Goal: Task Accomplishment & Management: Use online tool/utility

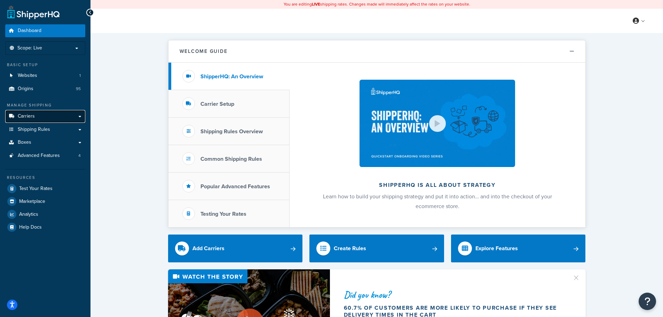
click at [56, 117] on link "Carriers" at bounding box center [45, 116] width 80 height 13
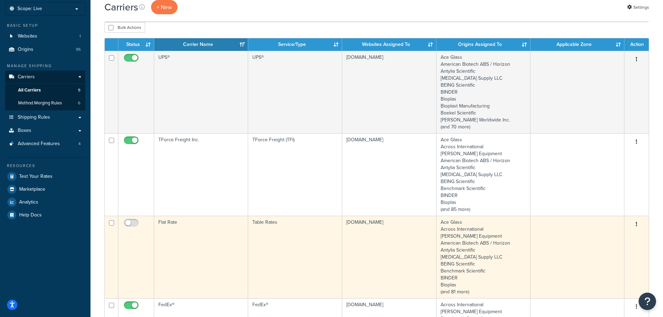
scroll to position [70, 0]
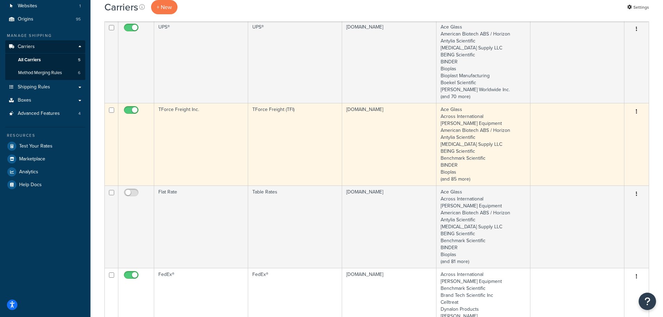
click at [227, 155] on td "TForce Freight Inc." at bounding box center [201, 144] width 94 height 82
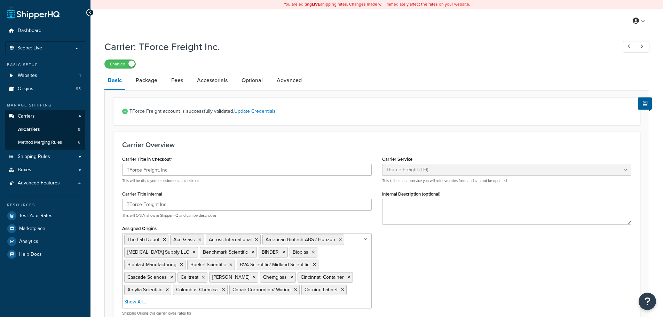
select select "upsFreight"
select select "30"
click at [177, 83] on link "Fees" at bounding box center [177, 80] width 19 height 17
select select "AFTER"
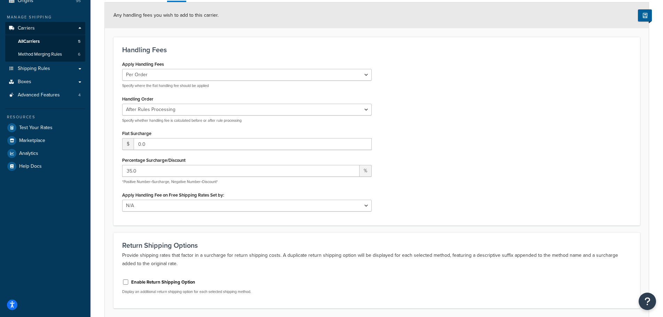
scroll to position [104, 0]
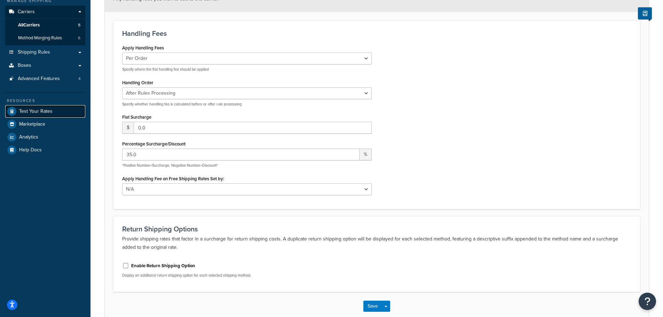
click at [37, 109] on span "Test Your Rates" at bounding box center [35, 112] width 33 height 6
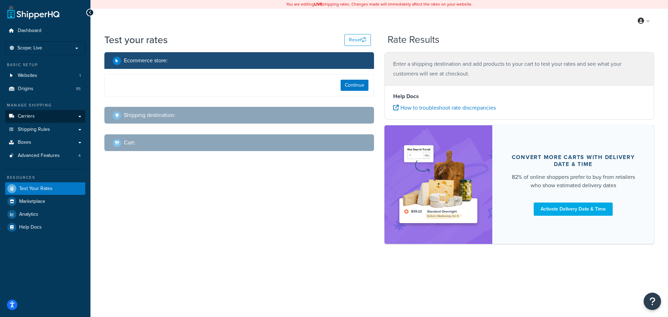
select select "TX"
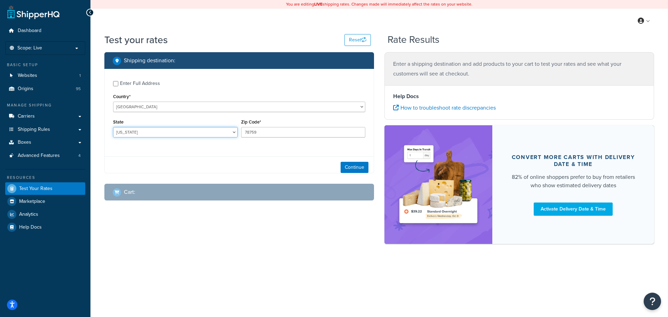
click at [165, 134] on select "Alabama Alaska American Samoa Arizona Arkansas Armed Forces Americas Armed Forc…" at bounding box center [175, 132] width 125 height 10
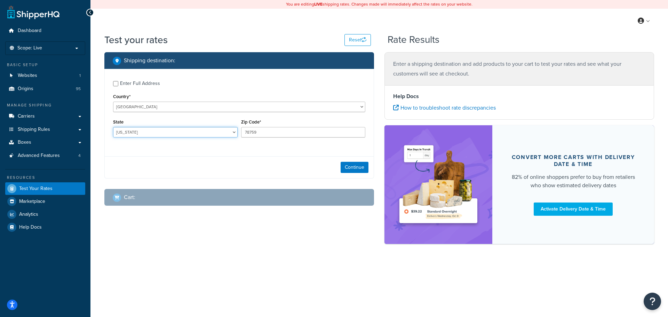
click at [165, 134] on select "Alabama Alaska American Samoa Arizona Arkansas Armed Forces Americas Armed Forc…" at bounding box center [175, 132] width 125 height 10
click at [358, 169] on button "Continue" at bounding box center [355, 167] width 28 height 11
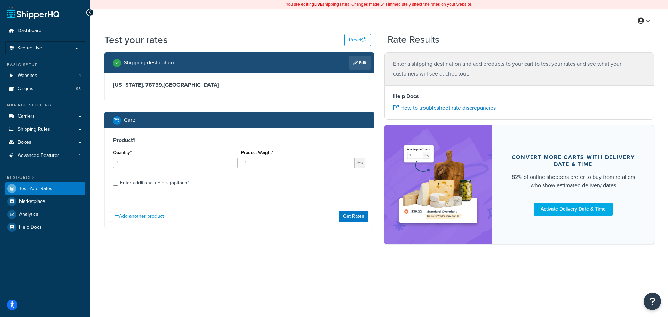
click at [164, 185] on div "Enter additional details (optional)" at bounding box center [154, 183] width 69 height 10
click at [118, 185] on input "Enter additional details (optional)" at bounding box center [115, 183] width 5 height 5
checkbox input "true"
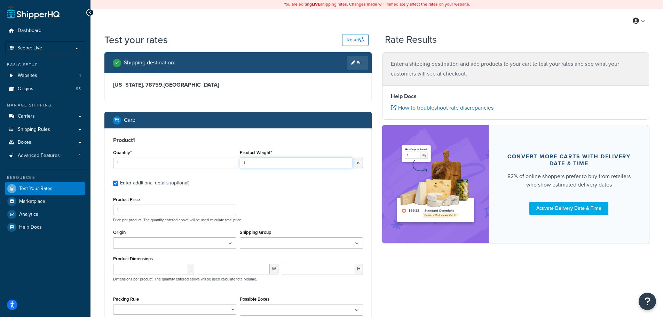
click at [249, 164] on input "1" at bounding box center [296, 163] width 112 height 10
type input "150"
click at [146, 271] on input "number" at bounding box center [150, 269] width 74 height 10
type input "48"
type input "40"
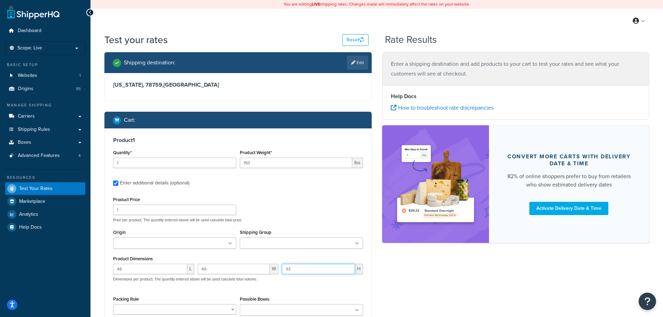
type input "32"
click at [141, 244] on input "Origin" at bounding box center [146, 244] width 62 height 8
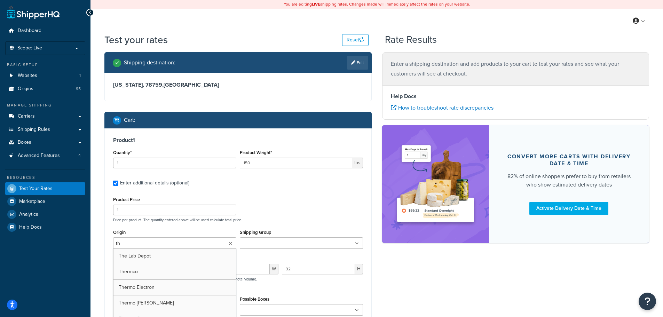
type input "the"
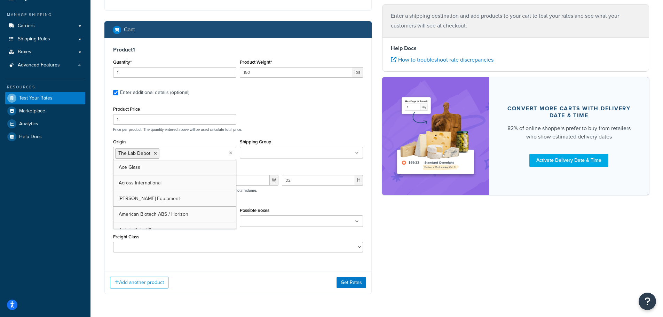
scroll to position [104, 0]
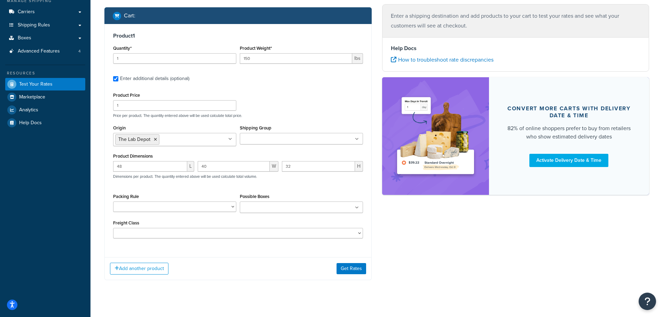
click at [303, 92] on div "Product Price 1 Price per product. The quantity entered above will be used calc…" at bounding box center [237, 103] width 253 height 27
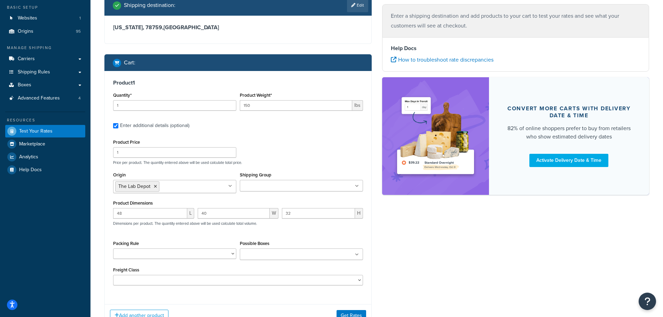
scroll to position [70, 0]
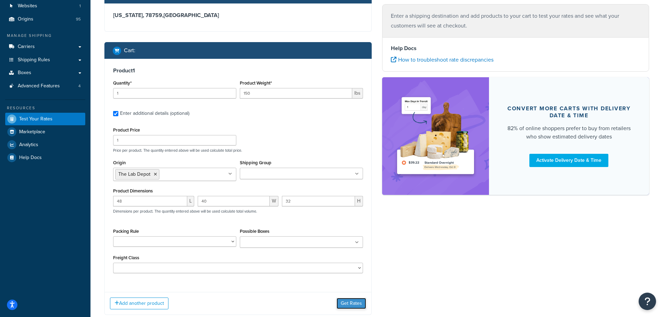
click at [351, 308] on button "Get Rates" at bounding box center [352, 303] width 30 height 11
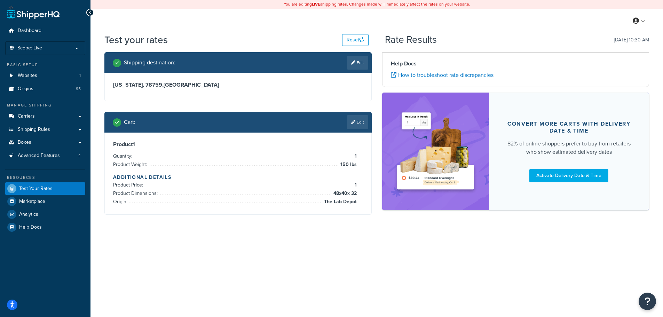
scroll to position [0, 0]
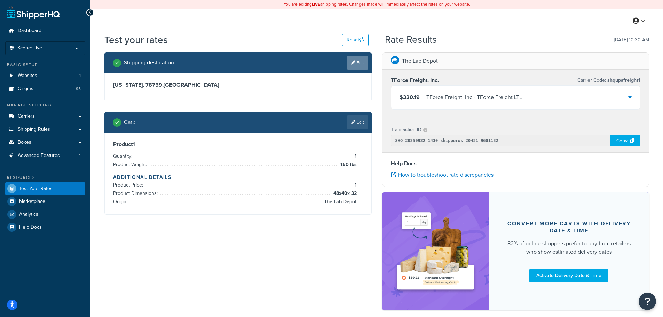
click at [355, 58] on link "Edit" at bounding box center [357, 63] width 21 height 14
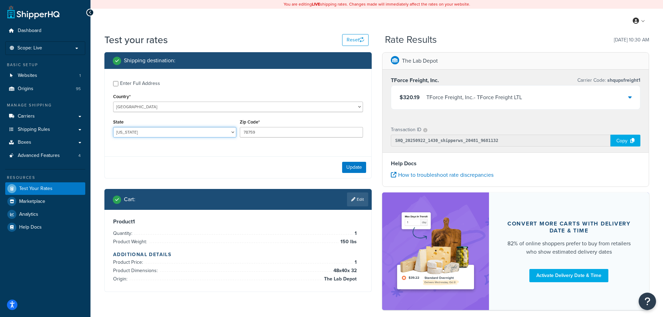
click at [142, 134] on select "Alabama Alaska American Samoa Arizona Arkansas Armed Forces Americas Armed Forc…" at bounding box center [174, 132] width 123 height 10
select select "CA"
drag, startPoint x: 259, startPoint y: 134, endPoint x: 238, endPoint y: 136, distance: 21.3
click at [238, 136] on div "Zip Code* 78759" at bounding box center [301, 129] width 127 height 25
paste input "94043"
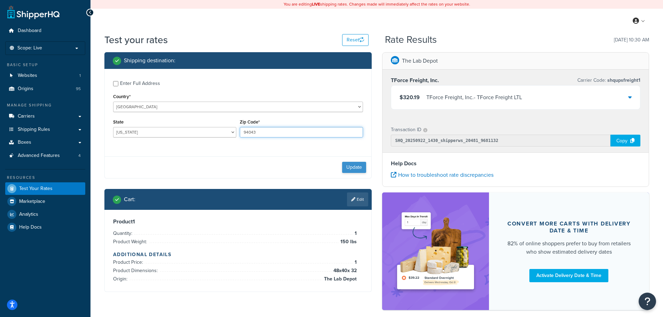
type input "94043"
click at [355, 169] on button "Update" at bounding box center [354, 167] width 24 height 11
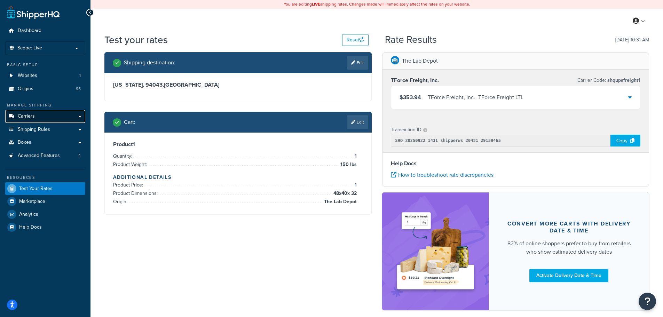
click at [34, 112] on link "Carriers" at bounding box center [45, 116] width 80 height 13
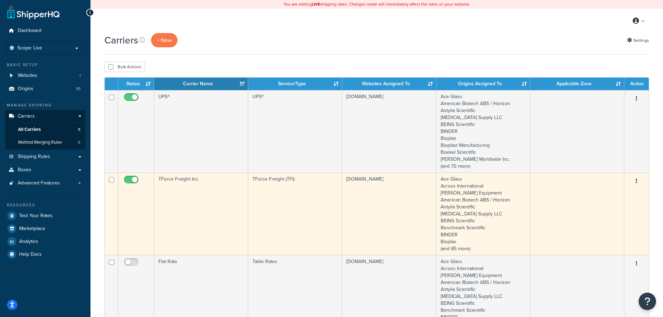
click at [222, 222] on td "TForce Freight Inc." at bounding box center [201, 214] width 94 height 82
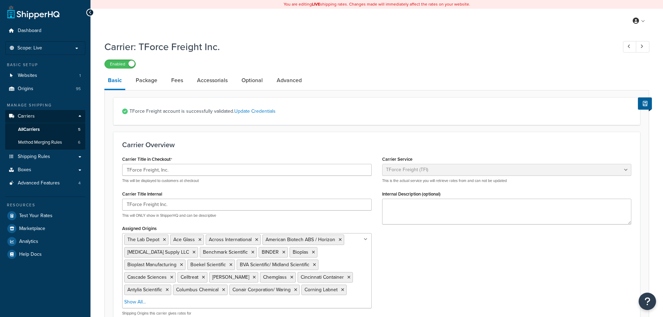
select select "upsFreight"
select select "30"
click at [180, 80] on link "Fees" at bounding box center [177, 80] width 19 height 17
select select "AFTER"
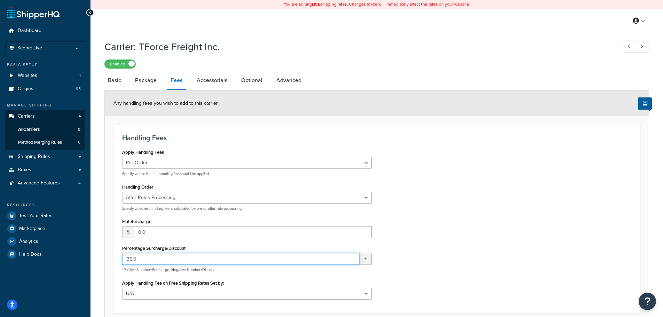
drag, startPoint x: 141, startPoint y: 259, endPoint x: 117, endPoint y: 258, distance: 23.7
click at [117, 258] on div "Apply Handling Fees Per Order Per Item Per Package Specify where the flat handl…" at bounding box center [247, 225] width 260 height 157
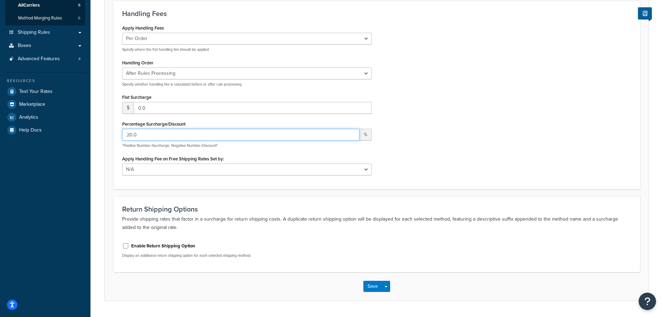
scroll to position [144, 0]
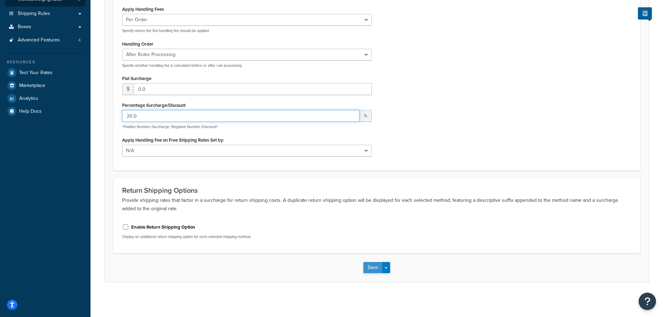
type input "20.0"
click at [374, 267] on button "Save" at bounding box center [372, 267] width 19 height 11
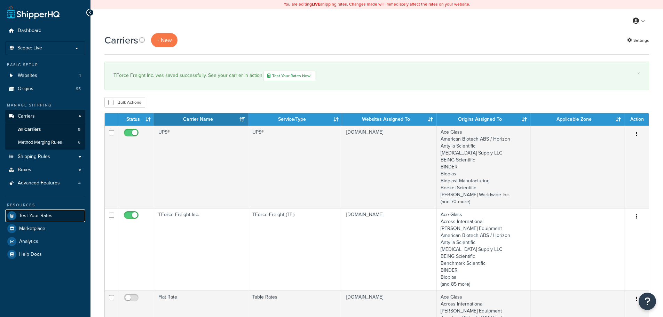
drag, startPoint x: 0, startPoint y: 0, endPoint x: 35, endPoint y: 216, distance: 219.3
click at [35, 216] on span "Test Your Rates" at bounding box center [35, 216] width 33 height 6
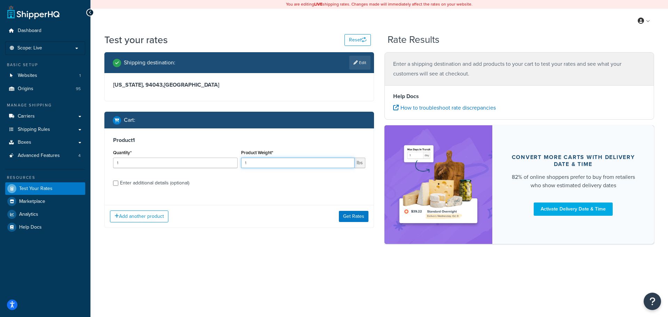
click at [293, 164] on input "1" at bounding box center [298, 163] width 114 height 10
type input "150"
click at [167, 182] on div "Enter additional details (optional)" at bounding box center [154, 183] width 69 height 10
click at [118, 182] on input "Enter additional details (optional)" at bounding box center [115, 183] width 5 height 5
checkbox input "true"
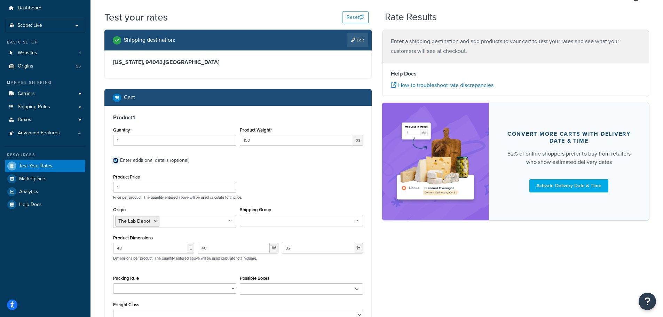
scroll to position [35, 0]
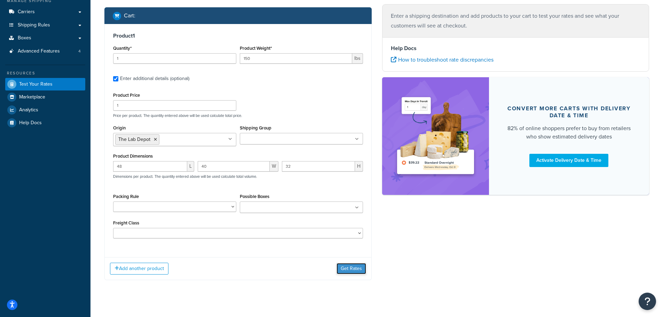
click at [350, 269] on button "Get Rates" at bounding box center [352, 268] width 30 height 11
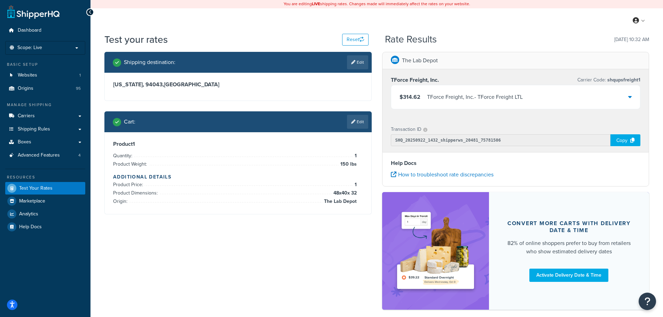
scroll to position [0, 0]
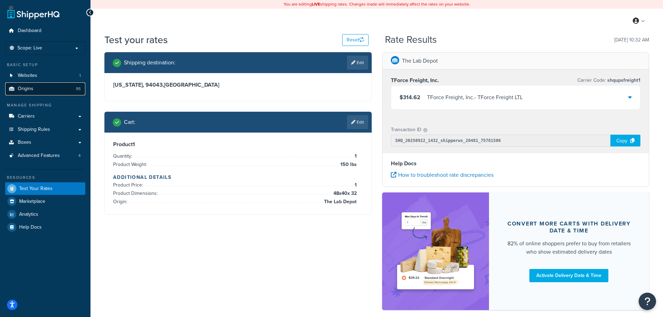
click at [27, 89] on span "Origins" at bounding box center [26, 89] width 16 height 6
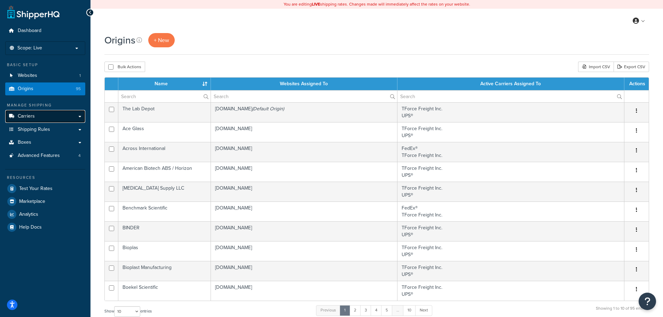
click at [35, 119] on link "Carriers" at bounding box center [45, 116] width 80 height 13
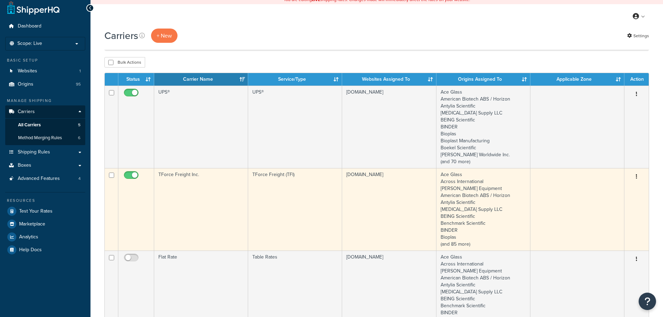
scroll to position [35, 0]
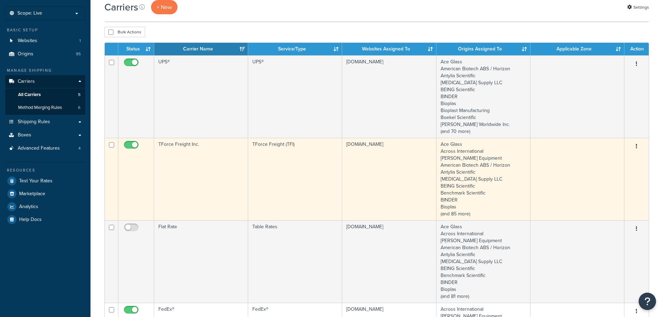
click at [197, 164] on td "TForce Freight Inc." at bounding box center [201, 179] width 94 height 82
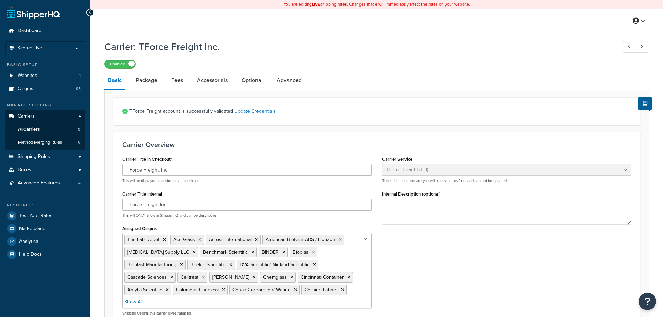
select select "upsFreight"
select select "30"
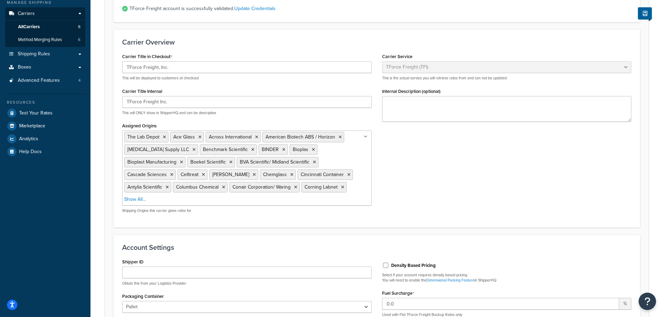
scroll to position [35, 0]
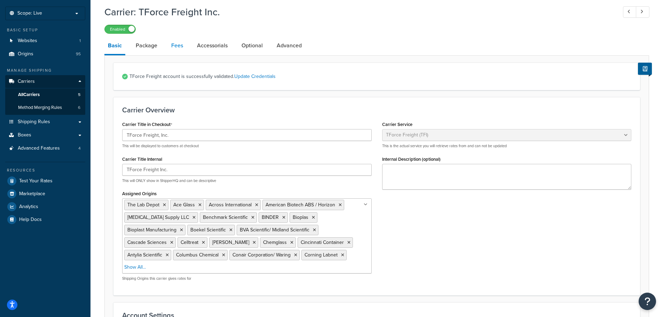
click at [178, 47] on link "Fees" at bounding box center [177, 45] width 19 height 17
select select "AFTER"
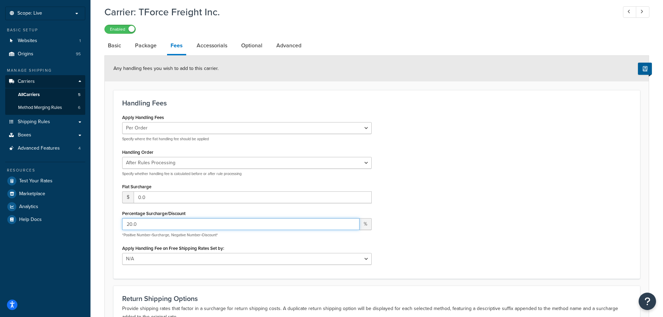
drag, startPoint x: 127, startPoint y: 222, endPoint x: 121, endPoint y: 223, distance: 6.6
click at [121, 223] on div "Apply Handling Fees Per Order Per Item Per Package Specify where the flat handl…" at bounding box center [247, 190] width 260 height 157
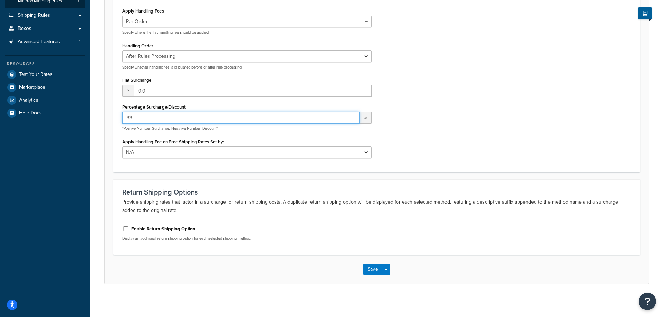
scroll to position [144, 0]
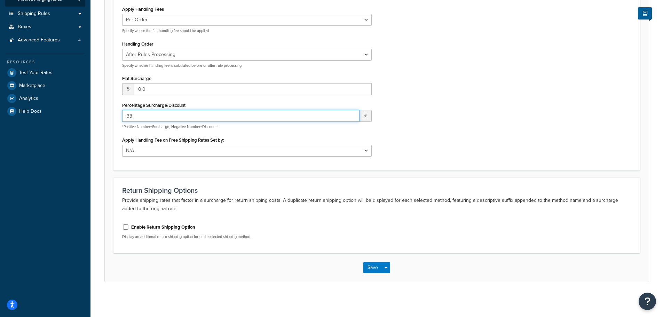
type input "33"
click at [371, 268] on button "Save" at bounding box center [372, 267] width 19 height 11
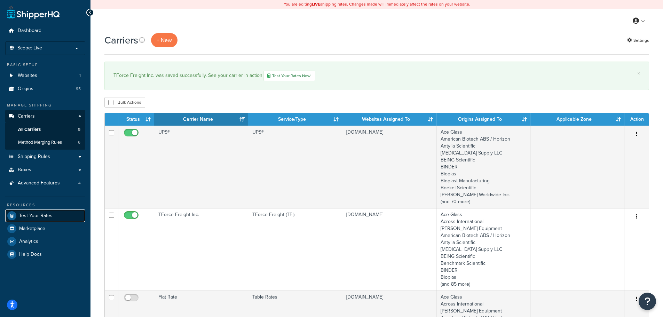
click at [32, 218] on span "Test Your Rates" at bounding box center [35, 216] width 33 height 6
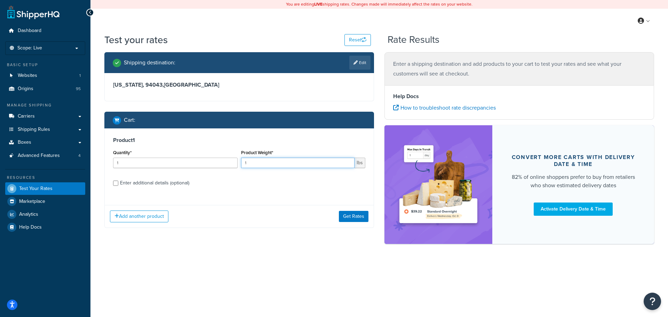
click at [260, 164] on input "1" at bounding box center [298, 163] width 114 height 10
type input "150"
click at [167, 184] on div "Enter additional details (optional)" at bounding box center [154, 183] width 69 height 10
click at [118, 184] on input "Enter additional details (optional)" at bounding box center [115, 183] width 5 height 5
checkbox input "true"
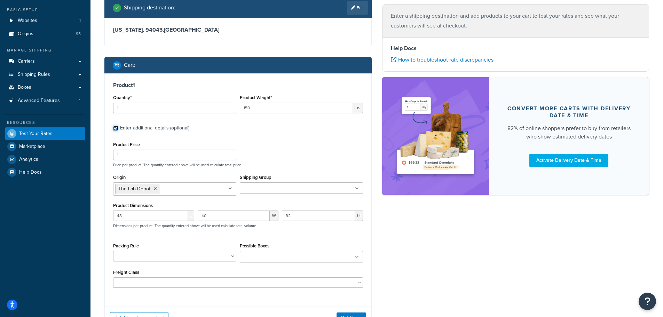
scroll to position [70, 0]
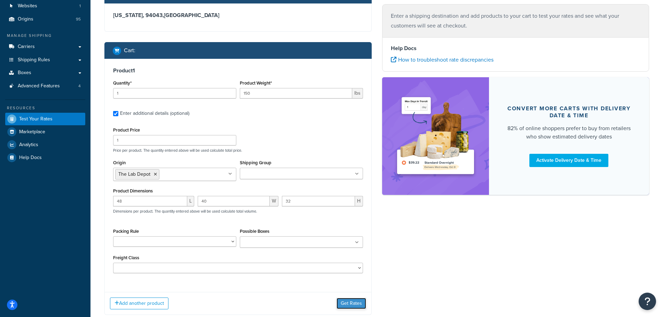
click at [353, 307] on button "Get Rates" at bounding box center [352, 303] width 30 height 11
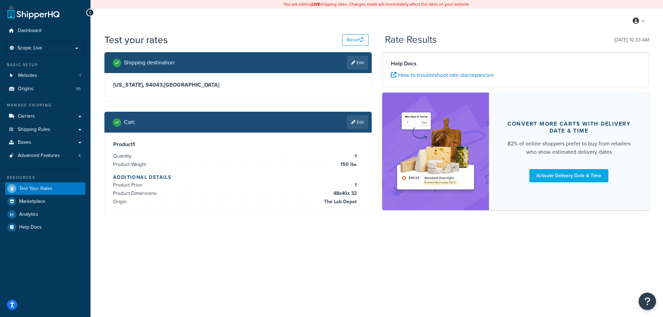
scroll to position [0, 0]
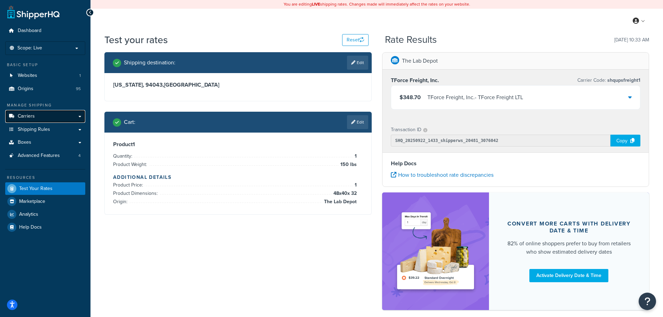
click at [29, 116] on span "Carriers" at bounding box center [26, 116] width 17 height 6
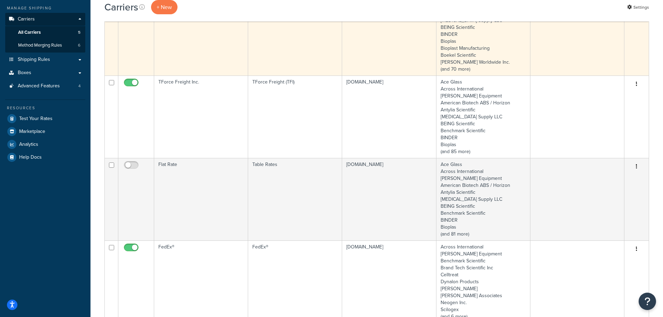
scroll to position [35, 0]
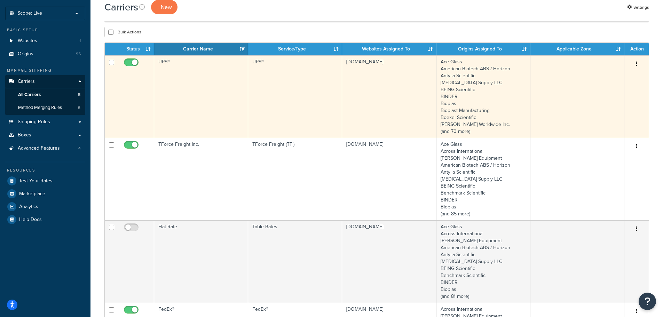
click at [214, 117] on td "UPS®" at bounding box center [201, 96] width 94 height 82
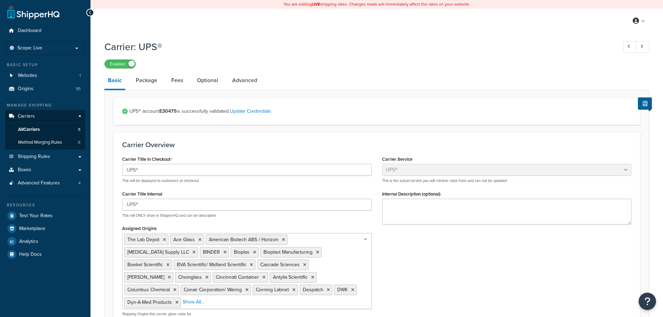
select select "ups"
select select "53"
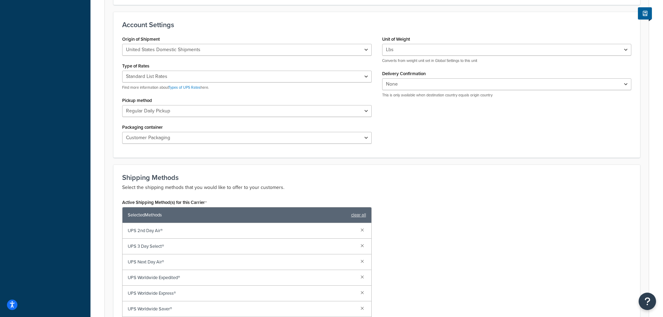
scroll to position [278, 0]
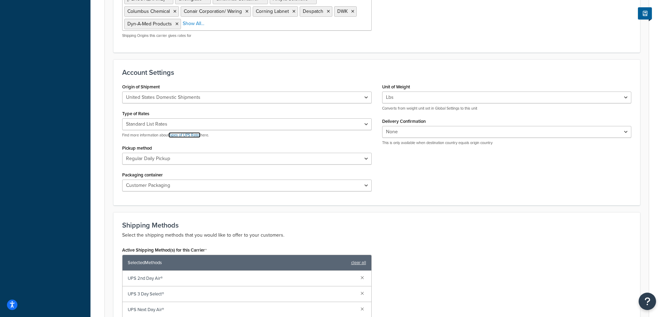
click at [187, 133] on link "Types of UPS Rates" at bounding box center [184, 135] width 32 height 6
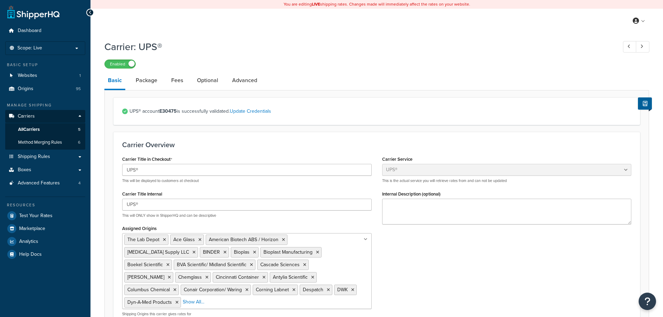
select select "ups"
select select "53"
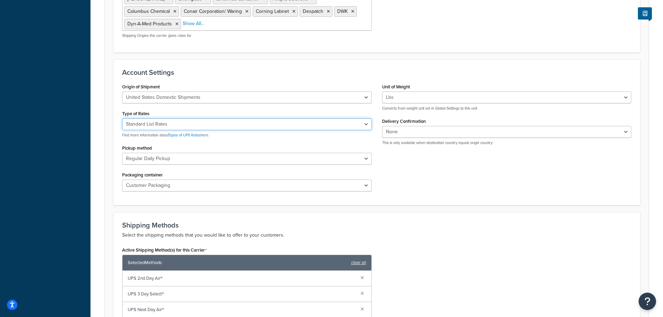
click at [171, 122] on select "Negotiated Rates (Rates Associated with Shipper Number) Daily Rates Retail Rate…" at bounding box center [247, 124] width 250 height 12
click at [262, 122] on select "Negotiated Rates (Rates Associated with Shipper Number) Daily Rates Retail Rate…" at bounding box center [247, 124] width 250 height 12
click at [460, 197] on div "Account Settings Origin of Shipment United States Domestic Shipments Shipments …" at bounding box center [376, 133] width 527 height 146
click at [250, 121] on select "Negotiated Rates (Rates Associated with Shipper Number) Daily Rates Retail Rate…" at bounding box center [247, 124] width 250 height 12
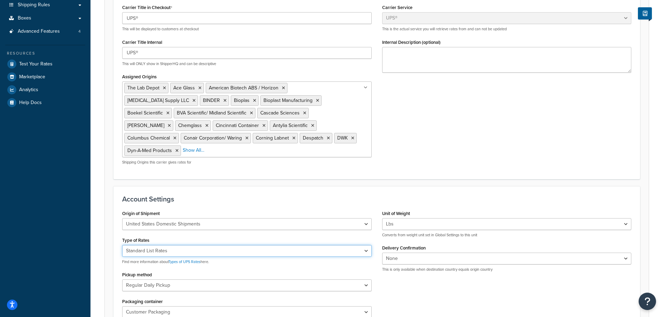
scroll to position [35, 0]
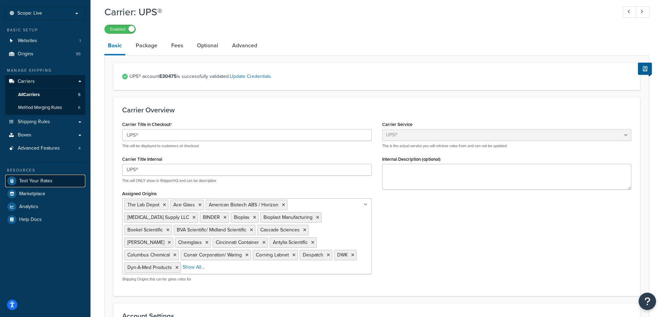
click at [33, 178] on span "Test Your Rates" at bounding box center [35, 181] width 33 height 6
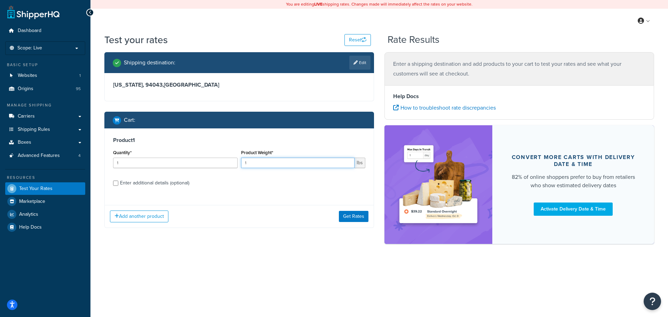
drag, startPoint x: 253, startPoint y: 160, endPoint x: 235, endPoint y: 157, distance: 18.3
click at [236, 158] on div "Quantity* 1 Product Weight* 1 lbs" at bounding box center [239, 160] width 256 height 25
paste input "8.42"
type input "8.42"
click at [173, 185] on div "Enter additional details (optional)" at bounding box center [154, 183] width 69 height 10
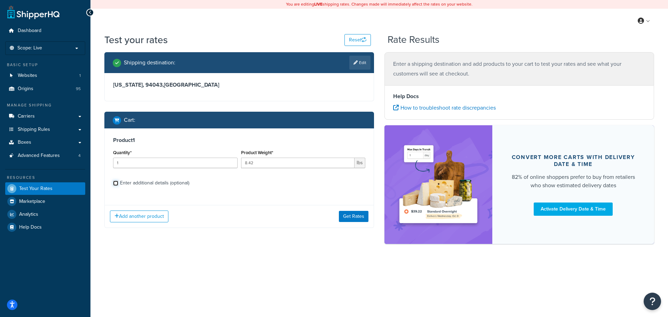
click at [118, 185] on input "Enter additional details (optional)" at bounding box center [115, 183] width 5 height 5
checkbox input "true"
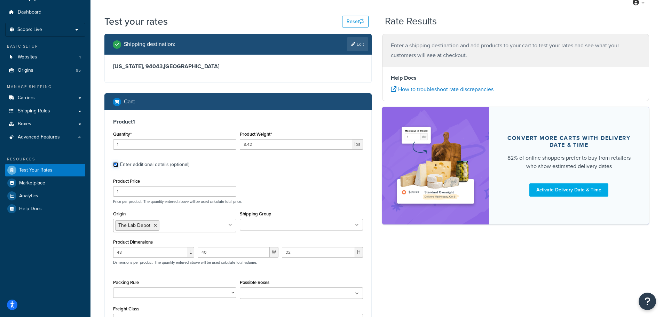
scroll to position [35, 0]
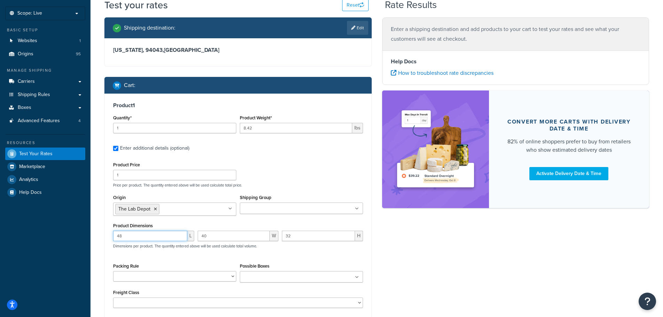
drag, startPoint x: 154, startPoint y: 239, endPoint x: 115, endPoint y: 241, distance: 38.7
click at [104, 236] on div "Product 1 Quantity* 1 Product Weight* 8.42 lbs Enter additional details (option…" at bounding box center [237, 222] width 267 height 256
drag, startPoint x: 215, startPoint y: 238, endPoint x: 177, endPoint y: 232, distance: 38.3
click at [177, 232] on div "L 40 W 32 H Dimensions per product. The quantity entered above will be used cal…" at bounding box center [237, 243] width 253 height 25
drag, startPoint x: 298, startPoint y: 234, endPoint x: 260, endPoint y: 235, distance: 37.6
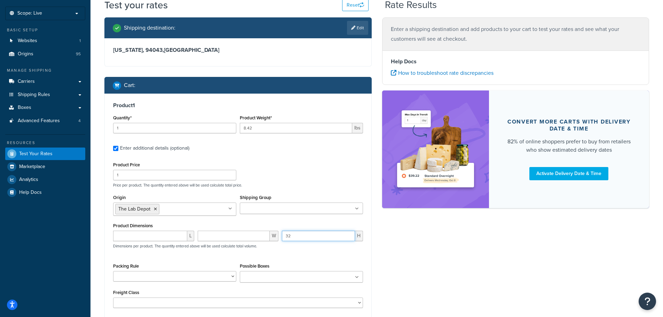
click at [260, 235] on div "L W 32 H Dimensions per product. The quantity entered above will be used calcul…" at bounding box center [237, 243] width 253 height 25
click at [258, 274] on input "Possible Boxes" at bounding box center [273, 278] width 62 height 8
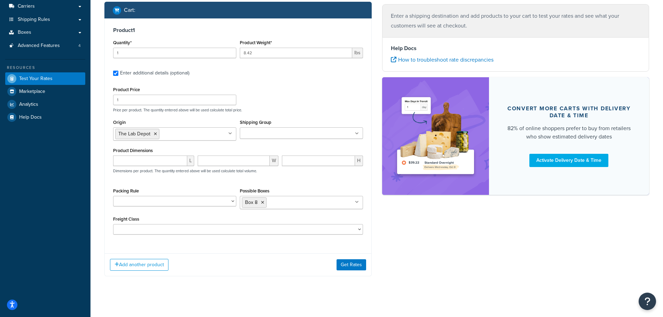
scroll to position [113, 0]
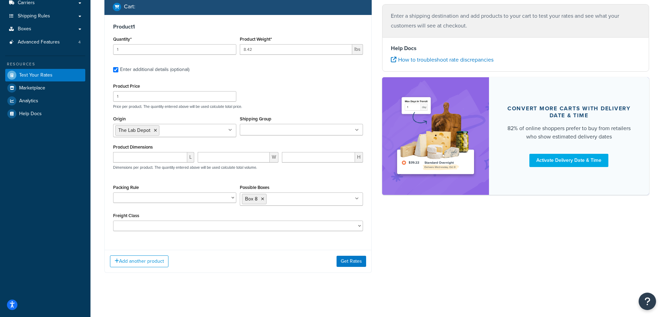
click at [309, 184] on div "Product Price 1 Price per product. The quantity entered above will be used calc…" at bounding box center [238, 156] width 250 height 150
click at [348, 263] on button "Get Rates" at bounding box center [352, 261] width 30 height 11
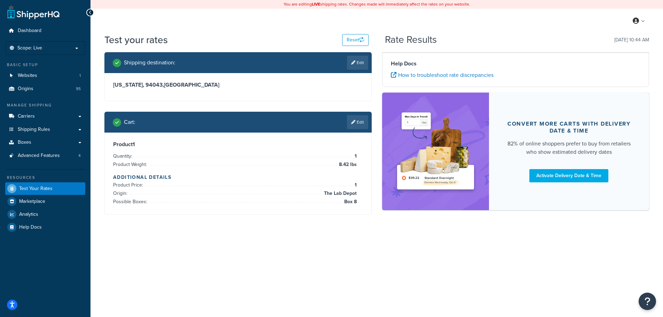
scroll to position [0, 0]
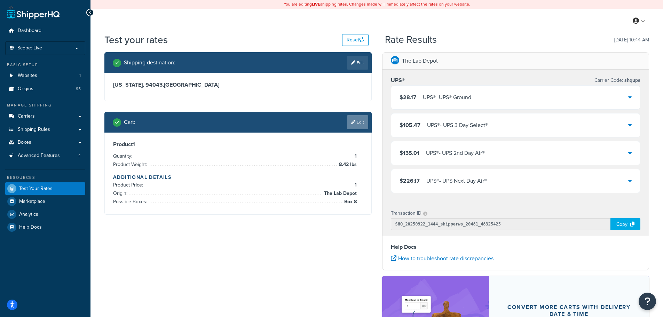
click at [359, 124] on link "Edit" at bounding box center [357, 122] width 21 height 14
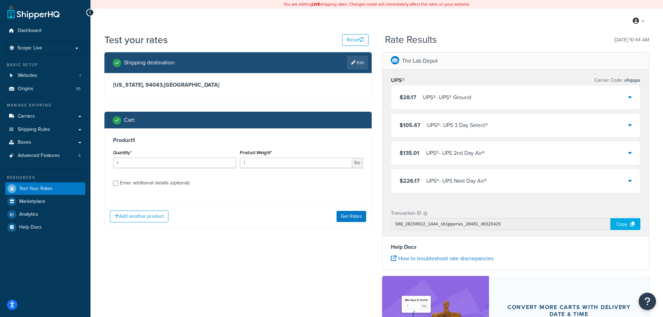
click at [172, 187] on div "Enter additional details (optional)" at bounding box center [154, 183] width 69 height 10
click at [118, 186] on input "Enter additional details (optional)" at bounding box center [115, 183] width 5 height 5
checkbox input "true"
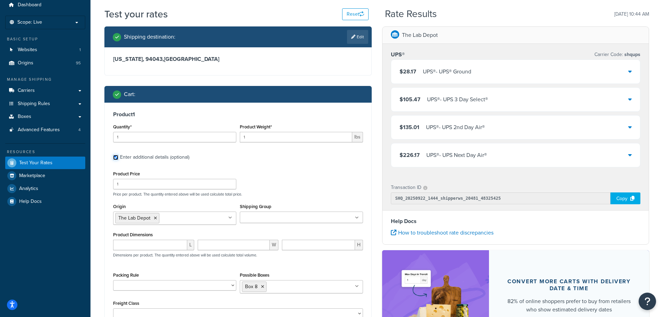
scroll to position [70, 0]
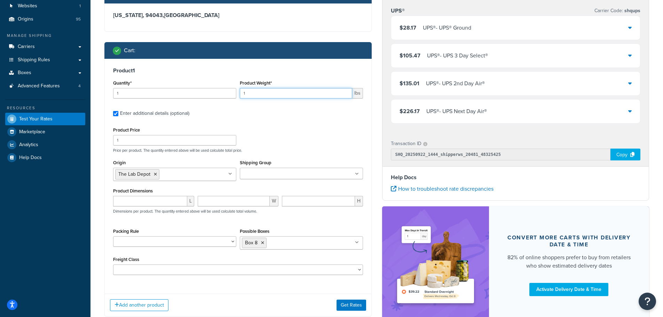
drag, startPoint x: 234, startPoint y: 93, endPoint x: 220, endPoint y: 92, distance: 13.7
click at [220, 92] on div "Quantity* 1 Product Weight* 1 lbs" at bounding box center [237, 90] width 253 height 25
type input "8.42"
click at [355, 301] on button "Get Rates" at bounding box center [352, 305] width 30 height 11
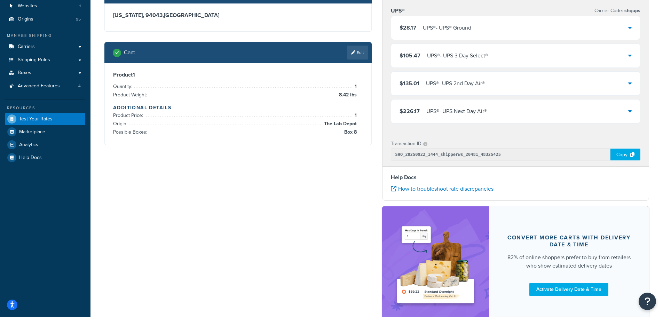
click at [355, 145] on div "Product 1 Quantity* 1 Product Weight* 8.42 lbs Enter additional details (option…" at bounding box center [237, 104] width 267 height 82
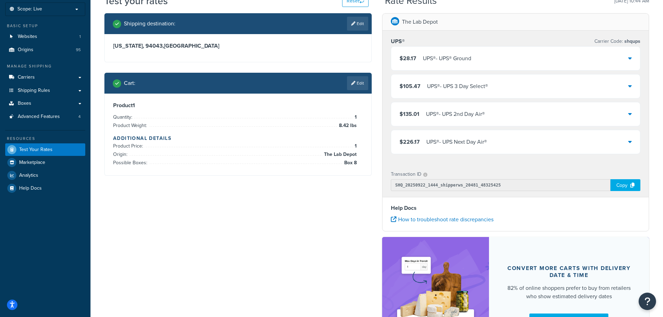
scroll to position [0, 0]
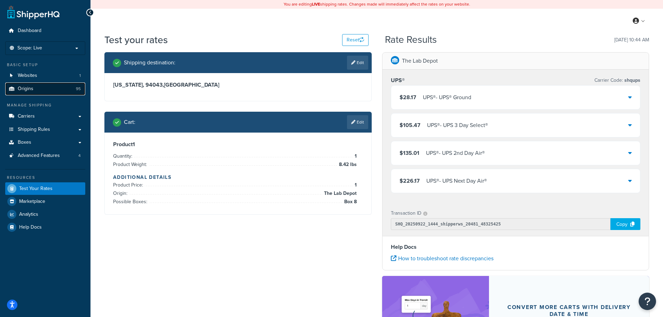
click at [38, 88] on link "Origins 95" at bounding box center [45, 88] width 80 height 13
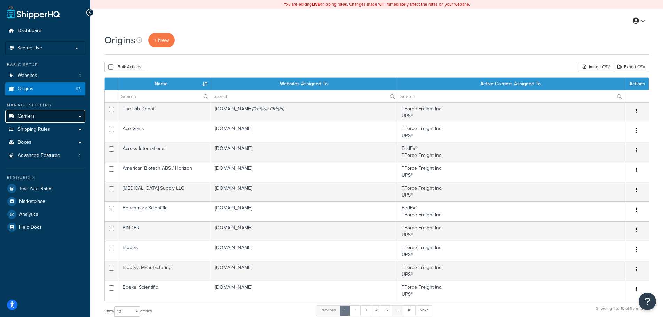
click at [31, 118] on span "Carriers" at bounding box center [26, 116] width 17 height 6
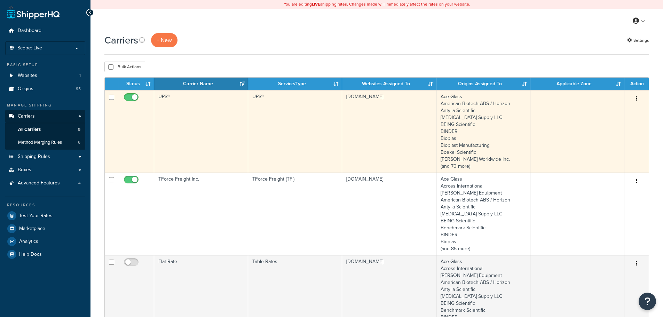
click at [289, 139] on td "UPS®" at bounding box center [295, 131] width 94 height 82
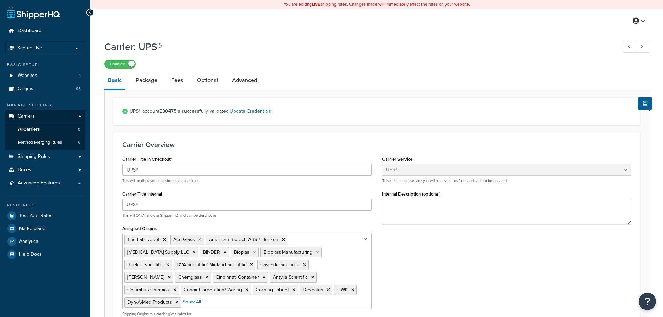
select select "ups"
select select "53"
click at [179, 81] on link "Fees" at bounding box center [177, 80] width 19 height 17
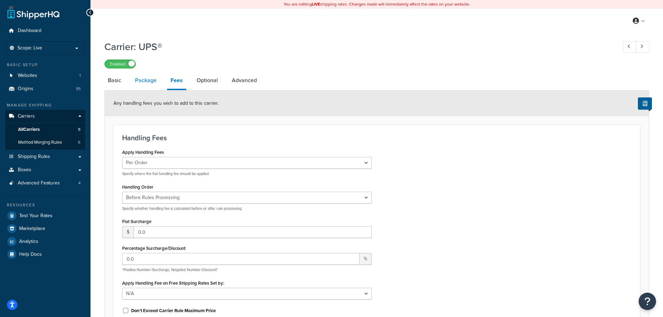
click at [151, 81] on link "Package" at bounding box center [146, 80] width 29 height 17
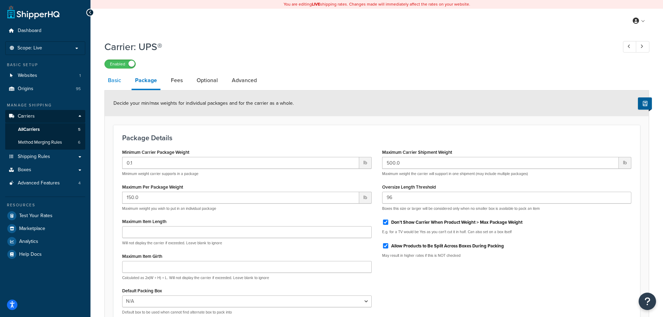
click at [118, 78] on link "Basic" at bounding box center [114, 80] width 20 height 17
select select "ups"
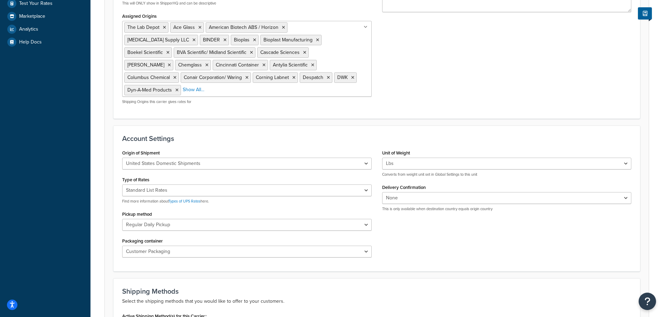
scroll to position [278, 0]
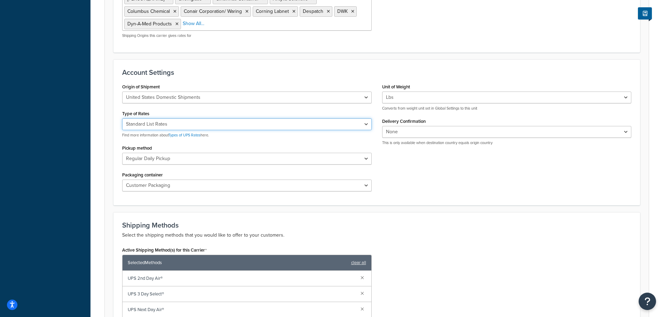
click at [176, 118] on select "Negotiated Rates (Rates Associated with Shipper Number) Daily Rates Retail Rate…" at bounding box center [247, 124] width 250 height 12
select select "00"
click at [122, 118] on select "Negotiated Rates (Rates Associated with Shipper Number) Daily Rates Retail Rate…" at bounding box center [247, 124] width 250 height 12
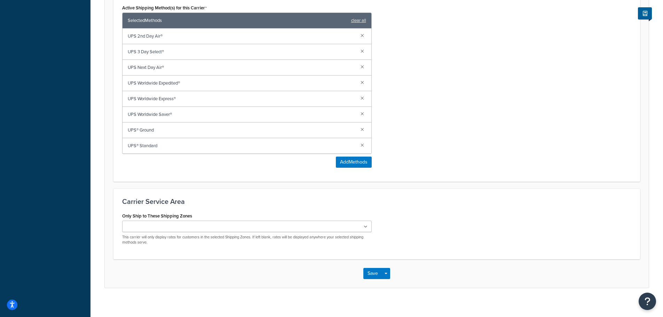
scroll to position [525, 0]
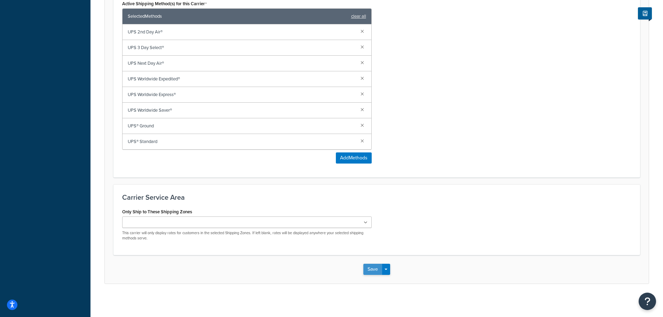
click at [366, 271] on button "Save" at bounding box center [372, 269] width 19 height 11
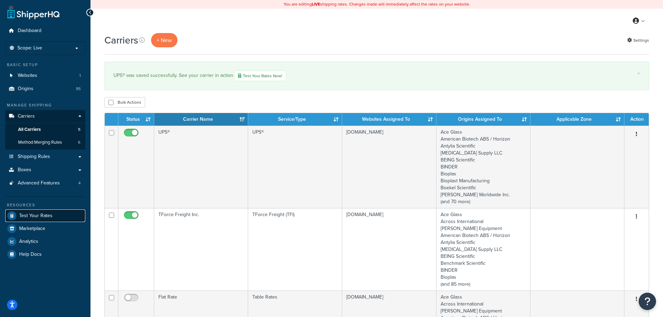
click at [32, 217] on span "Test Your Rates" at bounding box center [35, 216] width 33 height 6
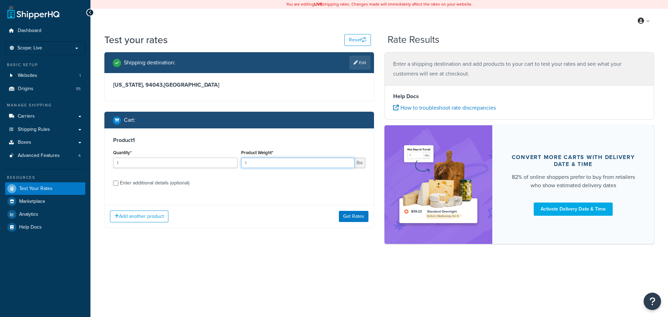
drag, startPoint x: 258, startPoint y: 165, endPoint x: 226, endPoint y: 164, distance: 32.4
click at [226, 164] on div "Quantity* 1 Product Weight* 1 lbs" at bounding box center [239, 160] width 256 height 25
type input "8.42"
click at [178, 186] on div "Enter additional details (optional)" at bounding box center [154, 183] width 69 height 10
click at [118, 186] on input "Enter additional details (optional)" at bounding box center [115, 183] width 5 height 5
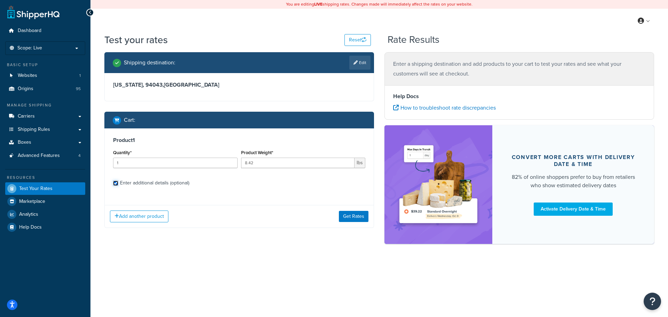
checkbox input "true"
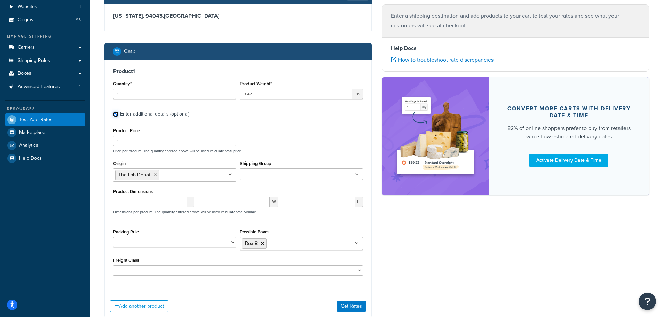
scroll to position [70, 0]
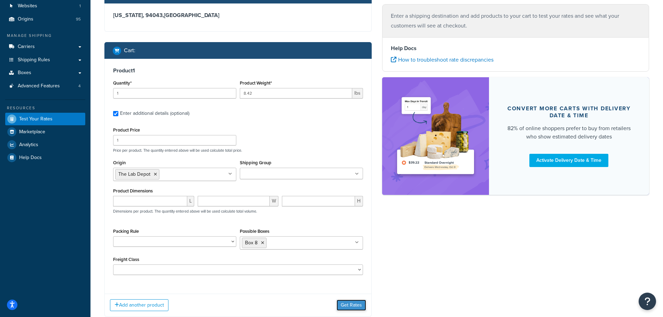
click at [352, 306] on button "Get Rates" at bounding box center [352, 305] width 30 height 11
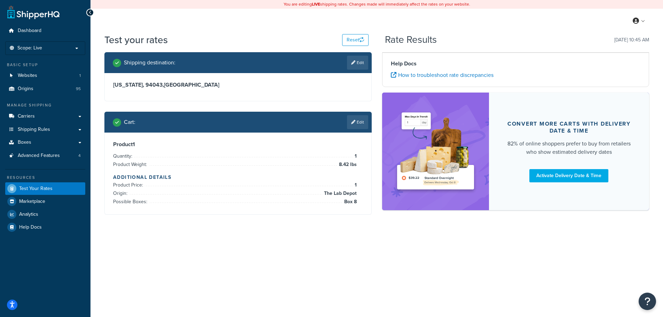
scroll to position [0, 0]
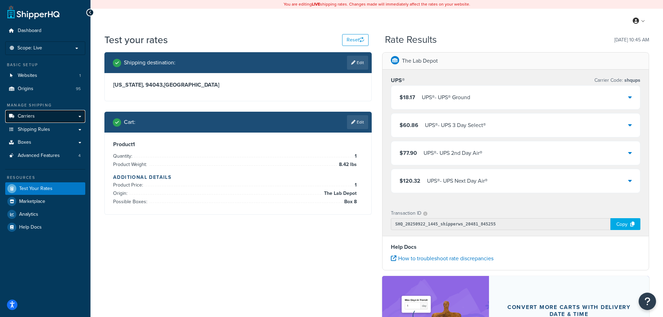
click at [29, 114] on span "Carriers" at bounding box center [26, 116] width 17 height 6
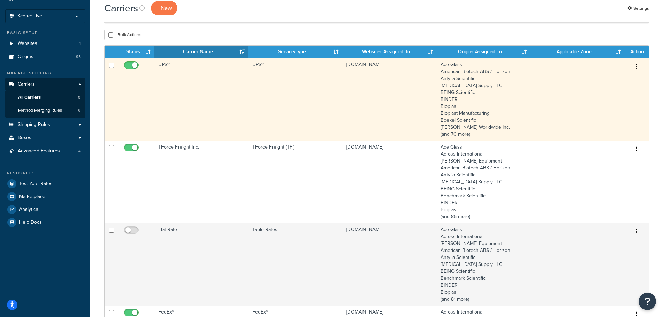
scroll to position [35, 0]
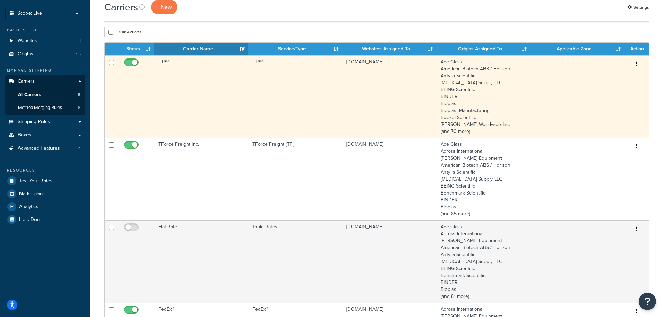
click at [194, 97] on td "UPS®" at bounding box center [201, 96] width 94 height 82
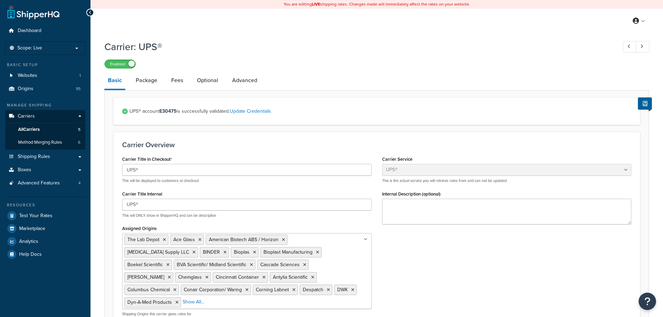
select select "ups"
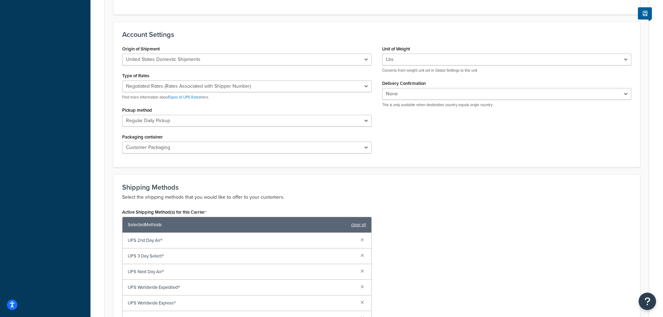
scroll to position [313, 0]
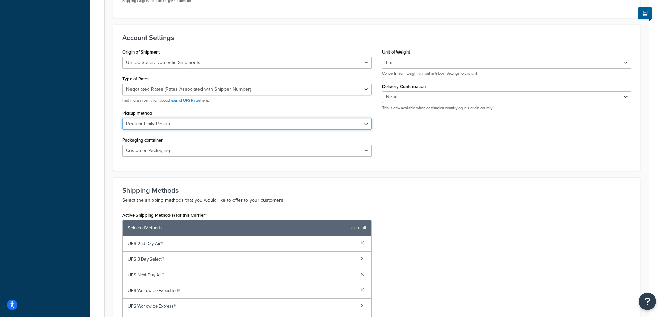
click at [154, 119] on select "Regular Daily Pickup Customer Counter One Time Pickup On Call Air Letter Center…" at bounding box center [247, 124] width 250 height 12
click at [155, 86] on select "Negotiated Rates (Rates Associated with Shipper Number) Daily Rates Retail Rate…" at bounding box center [247, 90] width 250 height 12
select select "53"
click at [122, 84] on select "Negotiated Rates (Rates Associated with Shipper Number) Daily Rates Retail Rate…" at bounding box center [247, 90] width 250 height 12
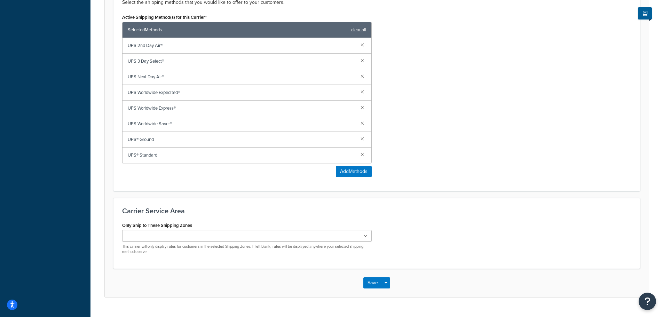
scroll to position [522, 0]
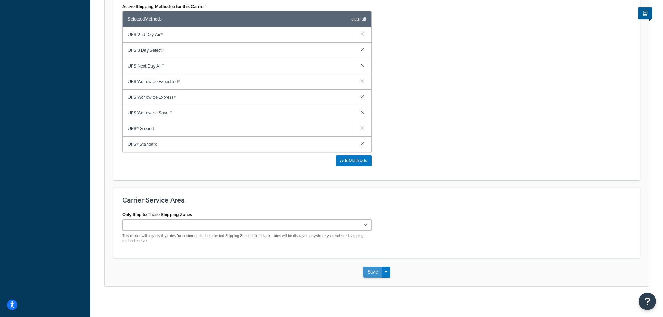
click at [368, 271] on button "Save" at bounding box center [372, 272] width 19 height 11
